Goal: Complete application form

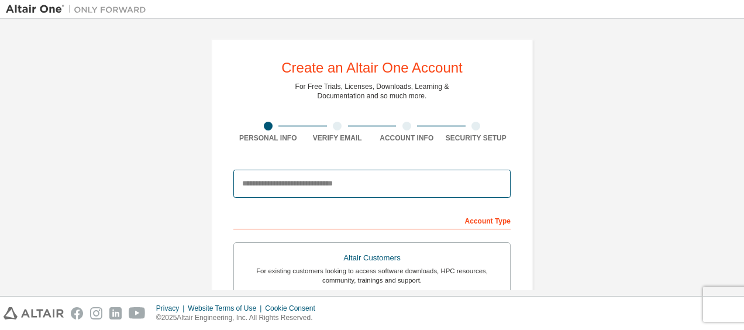
click at [381, 180] on input "email" at bounding box center [372, 184] width 277 height 28
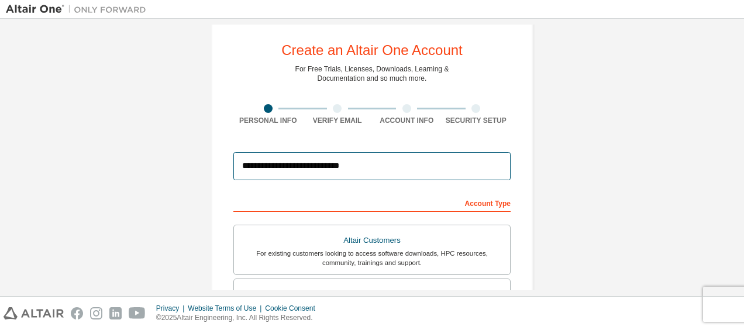
scroll to position [11, 0]
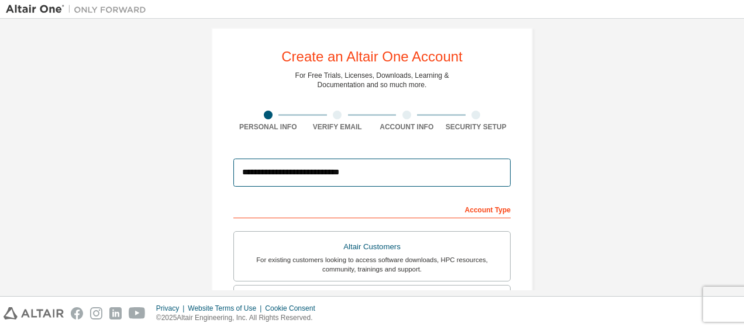
click at [396, 176] on input "**********" at bounding box center [372, 173] width 277 height 28
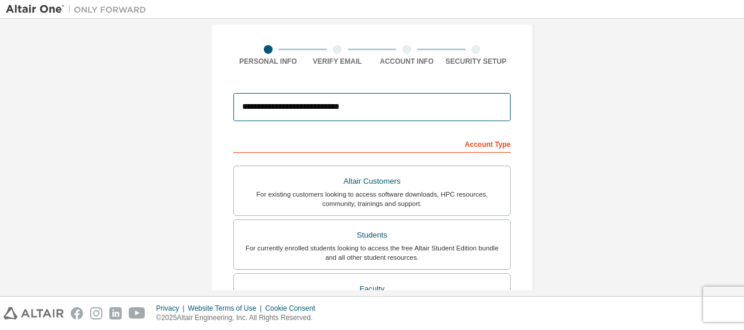
scroll to position [81, 0]
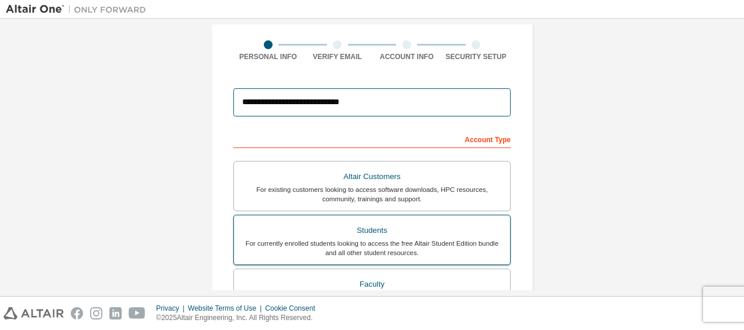
type input "**********"
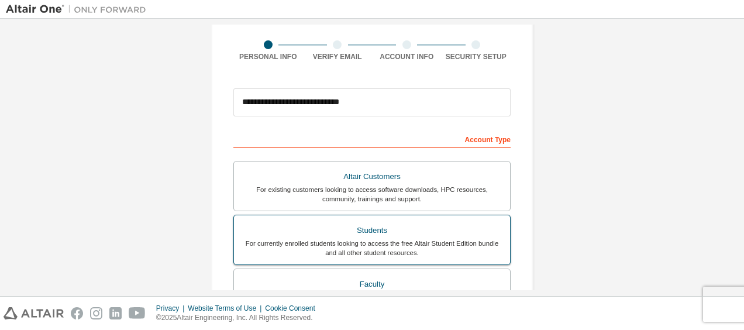
click at [402, 241] on div "For currently enrolled students looking to access the free Altair Student Editi…" at bounding box center [372, 248] width 262 height 19
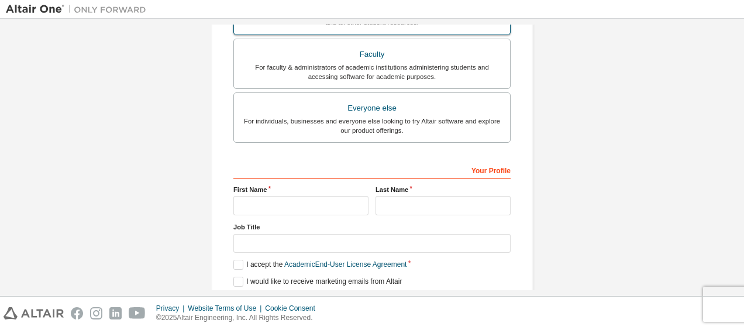
scroll to position [351, 0]
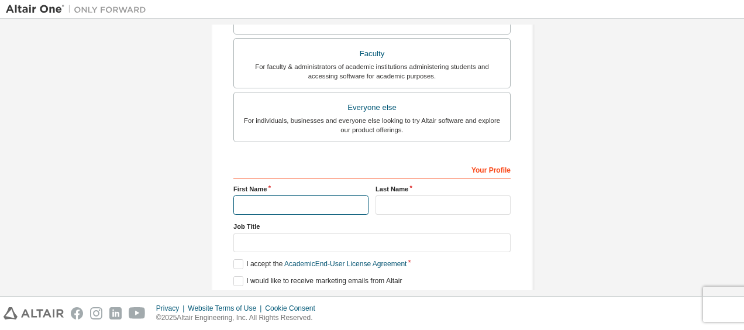
click at [332, 203] on input "text" at bounding box center [301, 204] width 135 height 19
click at [341, 160] on div "Your Profile" at bounding box center [372, 169] width 277 height 19
click at [324, 197] on input "text" at bounding box center [301, 204] width 135 height 19
type input "*****"
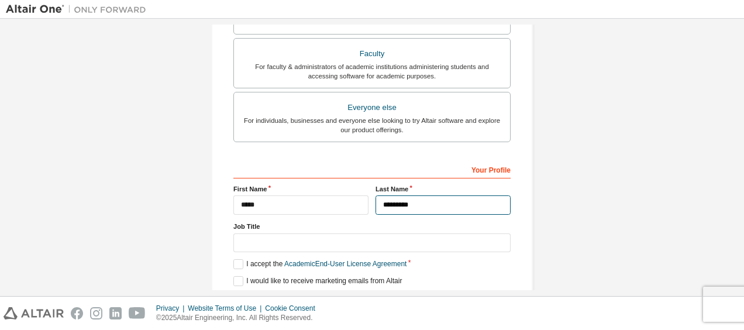
type input "*********"
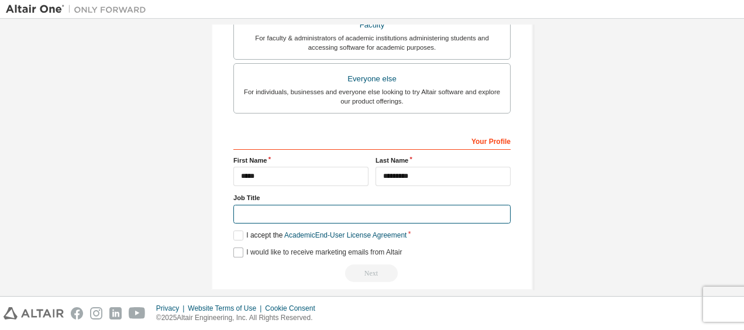
scroll to position [379, 0]
click at [311, 210] on input "text" at bounding box center [372, 214] width 277 height 19
type input "*"
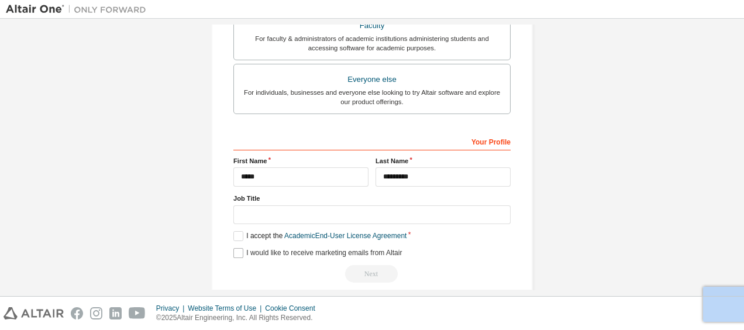
drag, startPoint x: 410, startPoint y: 249, endPoint x: 304, endPoint y: 246, distance: 106.0
click at [304, 248] on div "I would like to receive marketing emails from Altair" at bounding box center [372, 253] width 277 height 10
drag, startPoint x: 304, startPoint y: 246, endPoint x: 237, endPoint y: 234, distance: 67.8
click at [237, 234] on label "I accept the Academic End-User License Agreement" at bounding box center [320, 236] width 173 height 10
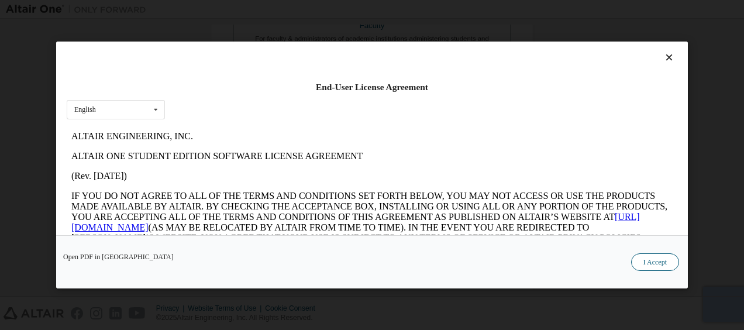
scroll to position [0, 0]
click at [640, 264] on button "I Accept" at bounding box center [656, 262] width 48 height 18
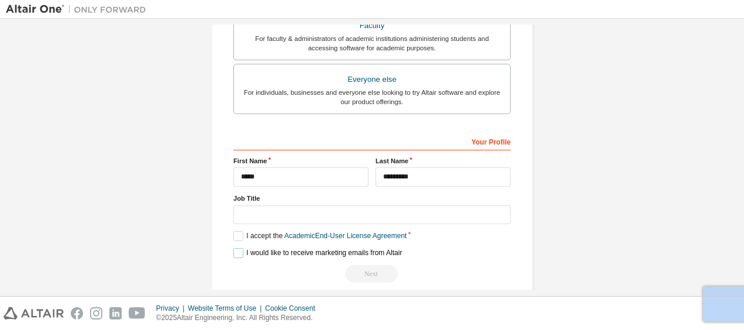
click at [234, 248] on label "I would like to receive marketing emails from Altair" at bounding box center [318, 253] width 169 height 10
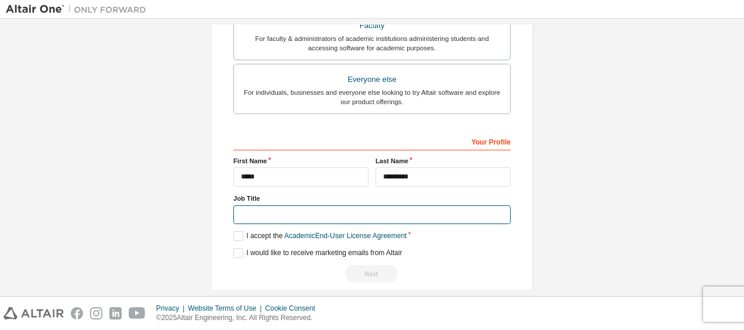
click at [282, 208] on input "text" at bounding box center [372, 214] width 277 height 19
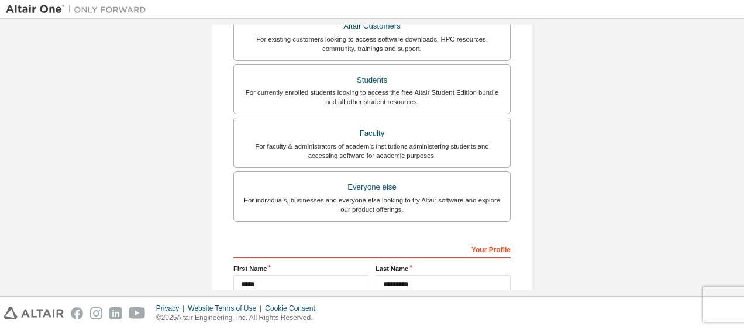
scroll to position [271, 0]
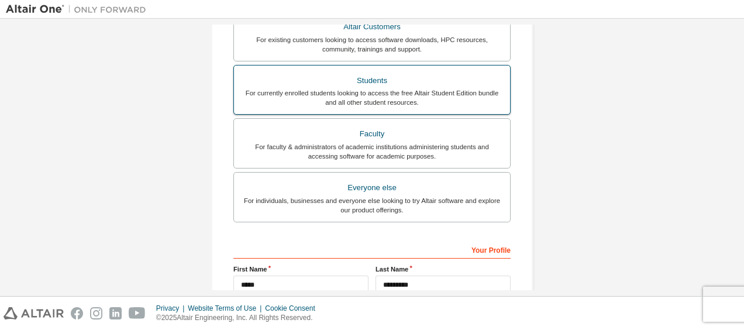
click at [380, 97] on div "For currently enrolled students looking to access the free Altair Student Editi…" at bounding box center [372, 97] width 262 height 19
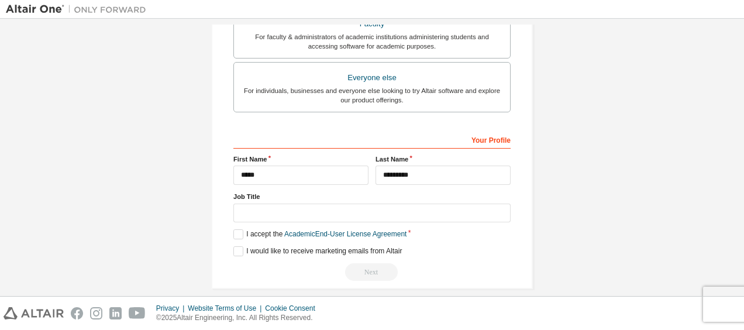
scroll to position [391, 0]
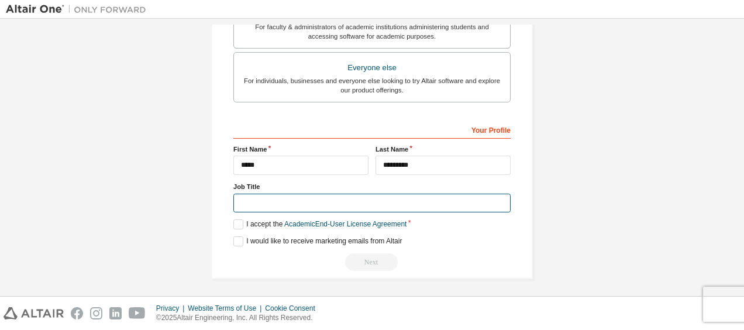
click at [331, 196] on input "text" at bounding box center [372, 203] width 277 height 19
type input "*********"
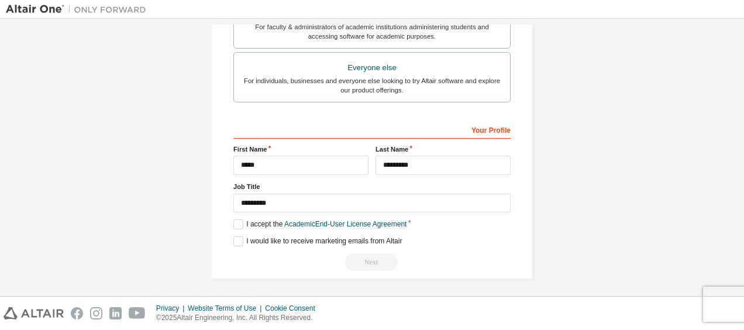
click at [345, 266] on div "Next" at bounding box center [372, 262] width 277 height 18
click at [366, 260] on div "Next" at bounding box center [372, 262] width 277 height 18
click at [465, 120] on div "Your Profile" at bounding box center [372, 129] width 277 height 19
click at [478, 128] on div "Your Profile" at bounding box center [372, 129] width 277 height 19
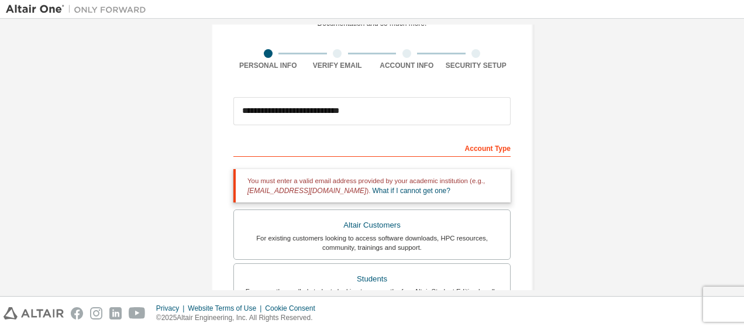
scroll to position [69, 0]
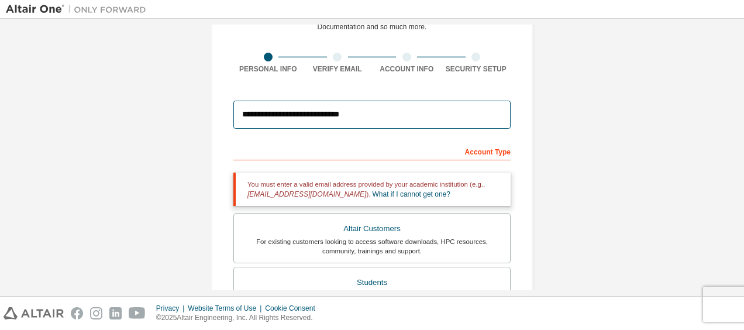
click at [369, 120] on input "**********" at bounding box center [372, 115] width 277 height 28
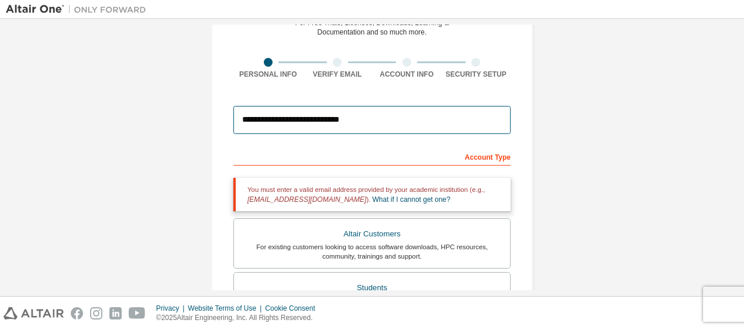
scroll to position [57, 0]
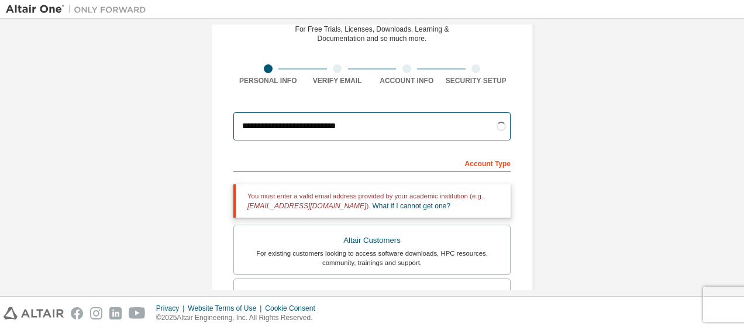
type input "**********"
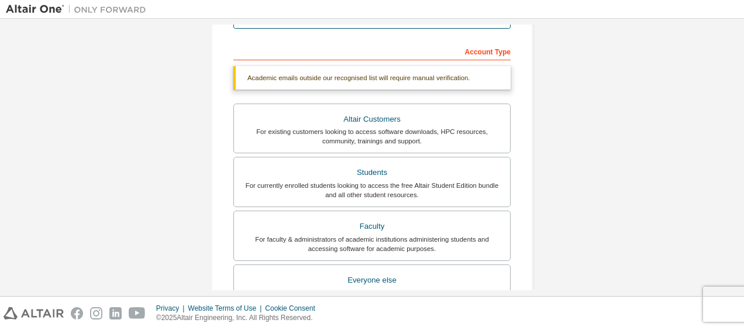
scroll to position [170, 0]
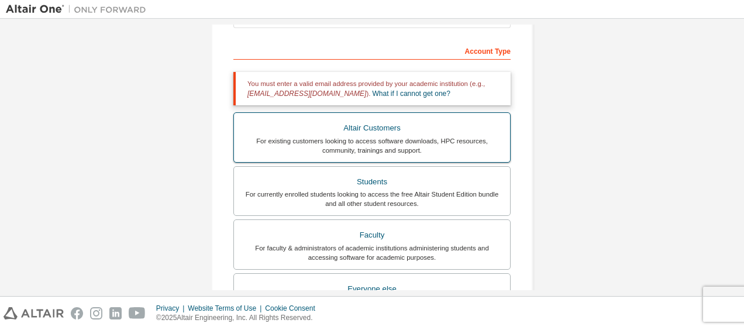
click at [397, 138] on div "For existing customers looking to access software downloads, HPC resources, com…" at bounding box center [372, 145] width 262 height 19
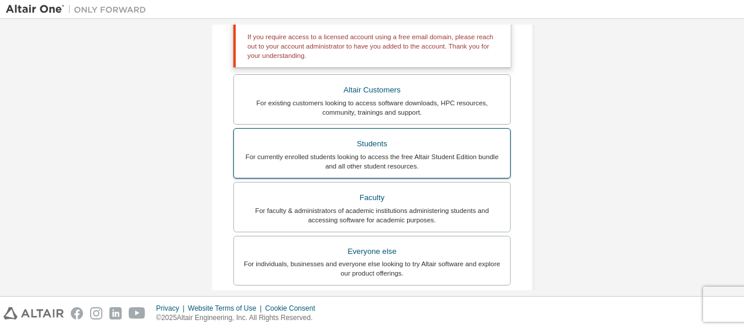
click at [391, 144] on div "Students" at bounding box center [372, 144] width 262 height 16
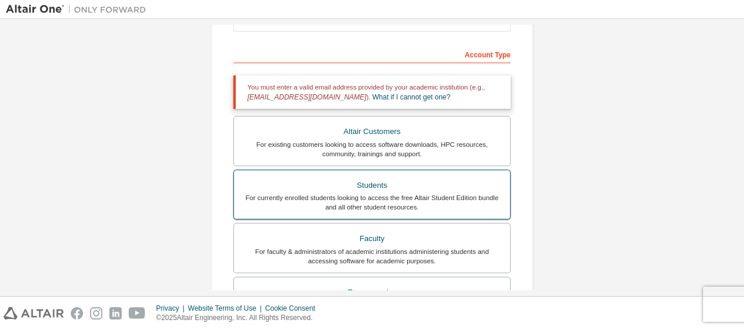
scroll to position [171, 0]
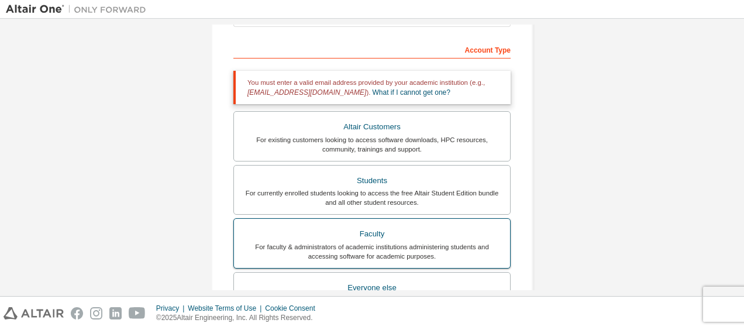
click at [384, 235] on div "Faculty" at bounding box center [372, 234] width 262 height 16
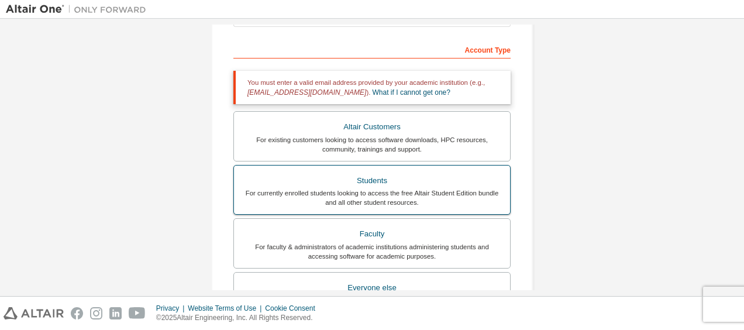
click at [379, 188] on div "For currently enrolled students looking to access the free Altair Student Editi…" at bounding box center [372, 197] width 262 height 19
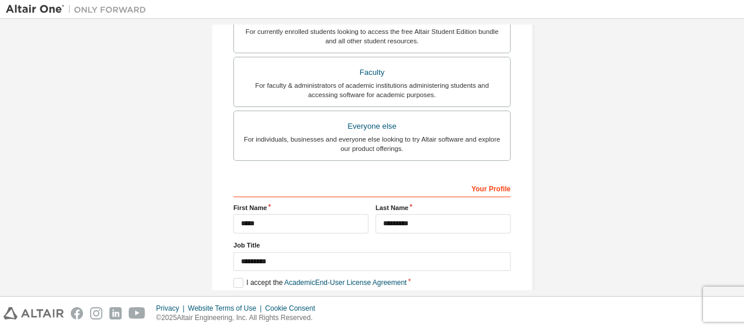
scroll to position [391, 0]
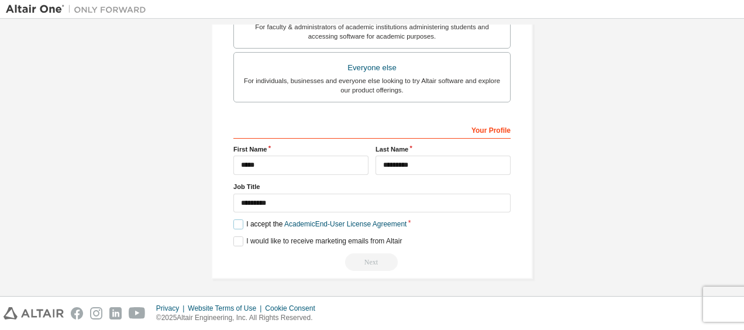
click at [239, 222] on label "I accept the Academic End-User License Agreement" at bounding box center [320, 224] width 173 height 10
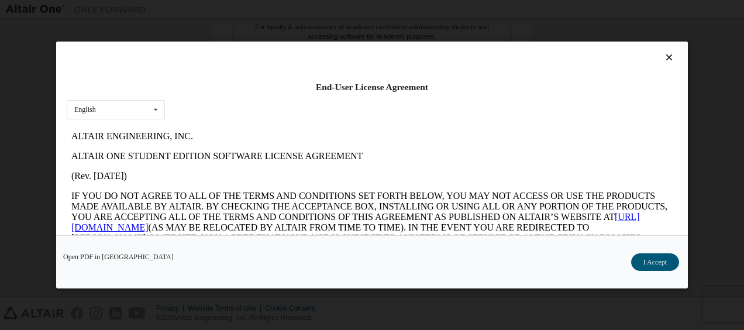
scroll to position [0, 0]
click at [300, 177] on p "(Rev. [DATE])" at bounding box center [372, 175] width 602 height 11
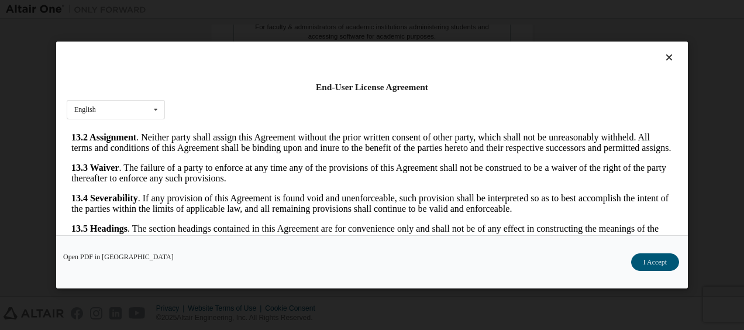
scroll to position [1962, 0]
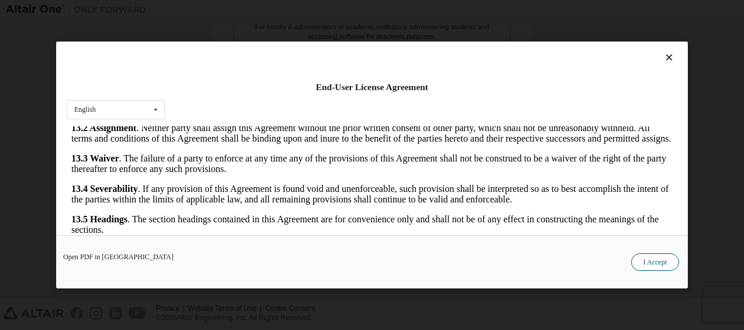
click at [645, 262] on button "I Accept" at bounding box center [656, 262] width 48 height 18
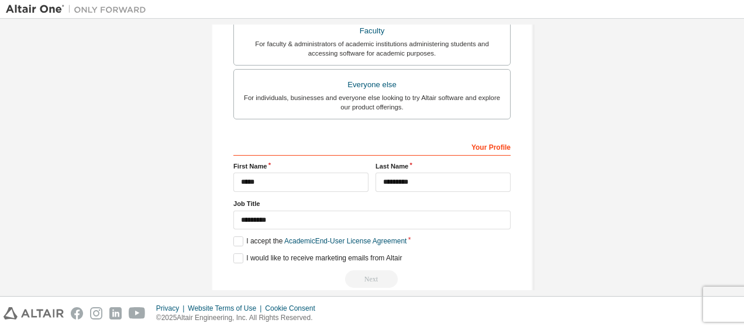
scroll to position [391, 0]
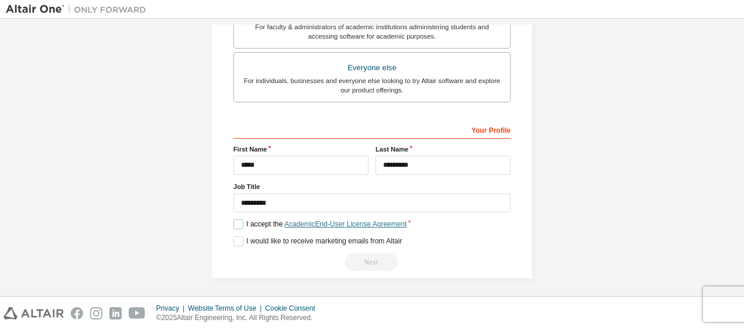
click at [344, 224] on link "Academic End-User License Agreement" at bounding box center [345, 224] width 122 height 8
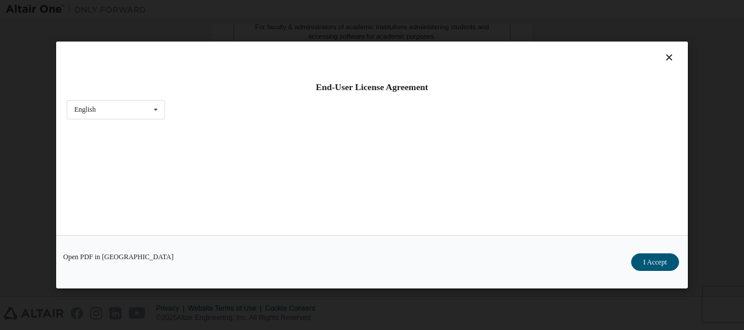
click at [671, 55] on div at bounding box center [372, 60] width 611 height 16
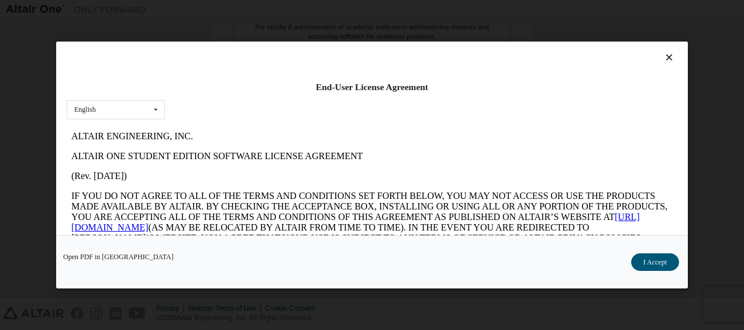
scroll to position [0, 0]
click at [664, 61] on icon at bounding box center [670, 57] width 12 height 11
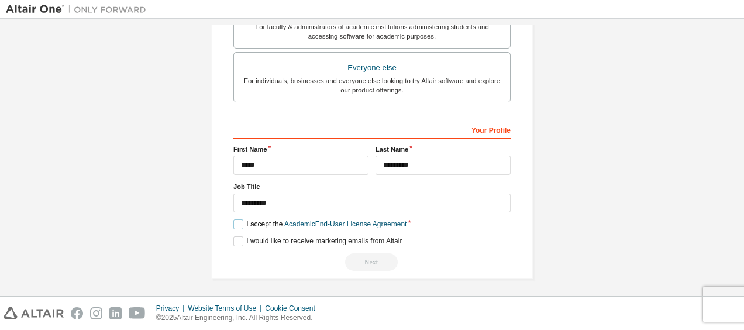
click at [234, 222] on label "I accept the Academic End-User License Agreement" at bounding box center [320, 224] width 173 height 10
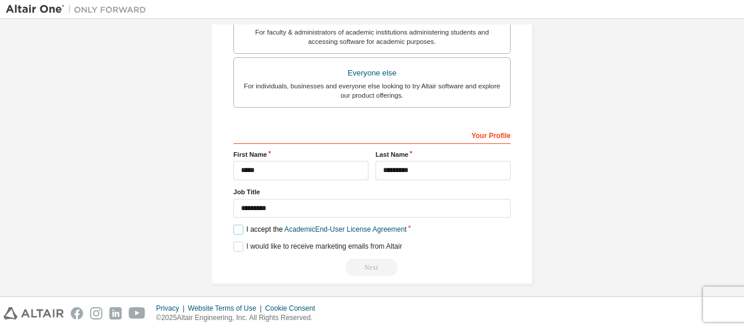
scroll to position [391, 0]
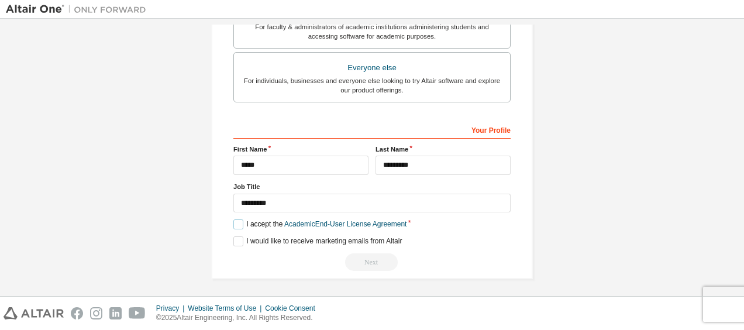
click at [235, 219] on label "I accept the Academic End-User License Agreement" at bounding box center [320, 224] width 173 height 10
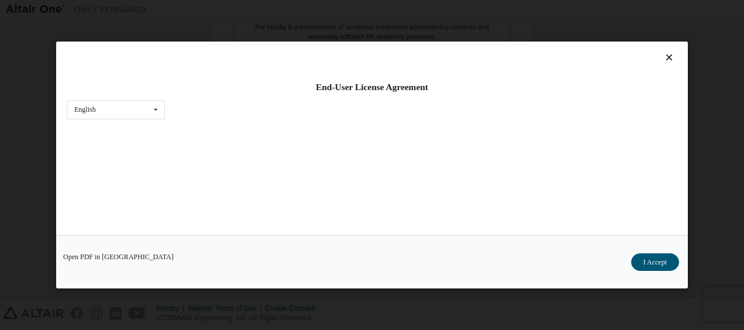
click at [664, 56] on icon at bounding box center [670, 57] width 12 height 11
